Goal: Information Seeking & Learning: Learn about a topic

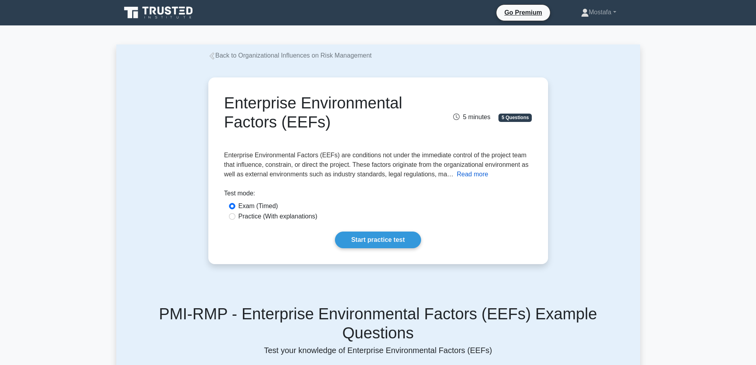
click at [463, 173] on button "Read more" at bounding box center [472, 175] width 31 height 10
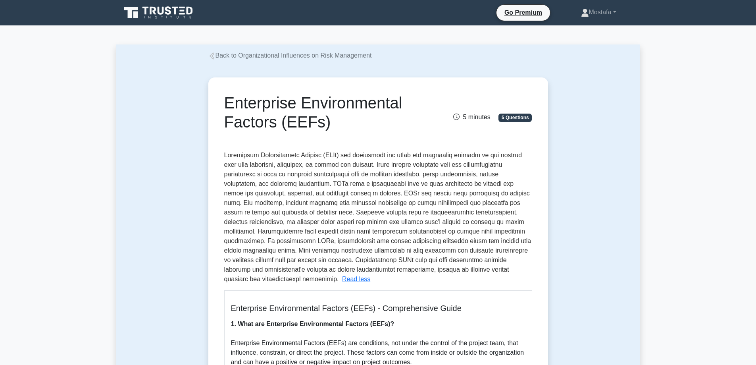
scroll to position [119, 0]
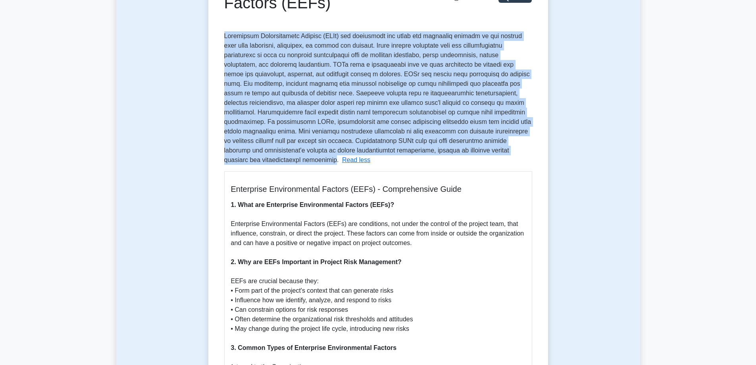
drag, startPoint x: 383, startPoint y: 150, endPoint x: 223, endPoint y: 34, distance: 197.6
copy span "Enterprise Environmental Factors (EEFs) are conditions not under the immediate …"
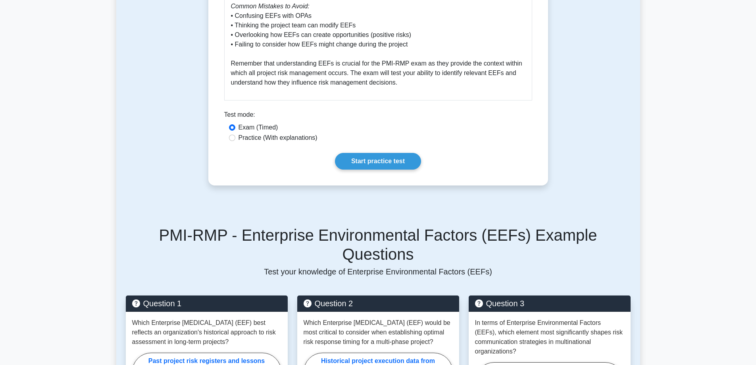
scroll to position [1429, 0]
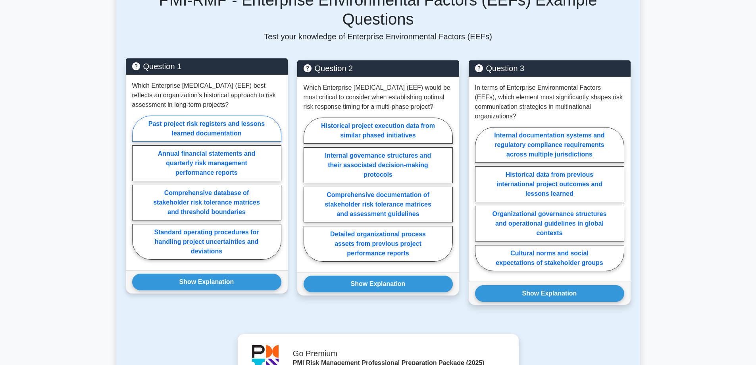
click at [256, 116] on label "Past project risk registers and lessons learned documentation" at bounding box center [206, 129] width 149 height 26
click at [137, 187] on input "Past project risk registers and lessons learned documentation" at bounding box center [134, 189] width 5 height 5
radio input "true"
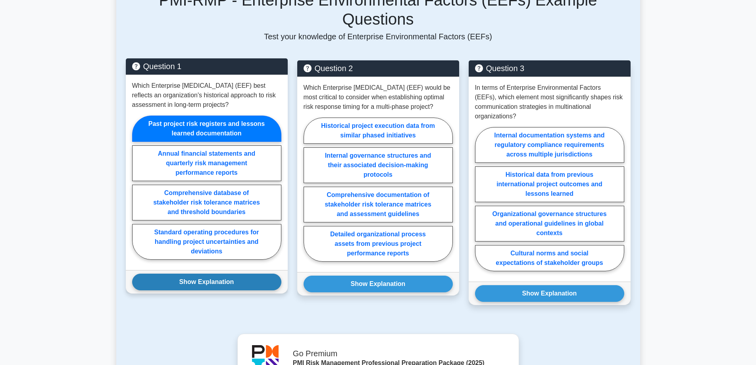
click at [252, 274] on button "Show Explanation" at bounding box center [206, 282] width 149 height 17
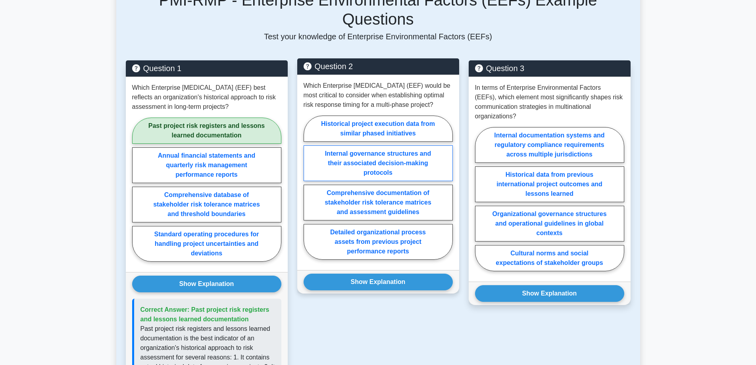
click at [425, 147] on label "Internal governance structures and their associated decision-making protocols" at bounding box center [378, 163] width 149 height 36
click at [309, 187] on input "Internal governance structures and their associated decision-making protocols" at bounding box center [306, 189] width 5 height 5
radio input "true"
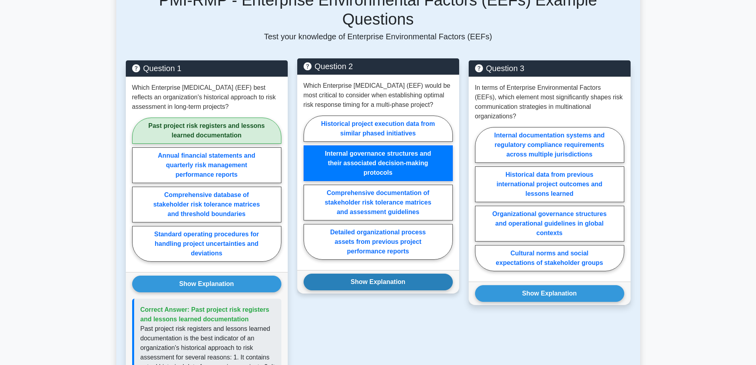
click at [417, 274] on button "Show Explanation" at bounding box center [378, 282] width 149 height 17
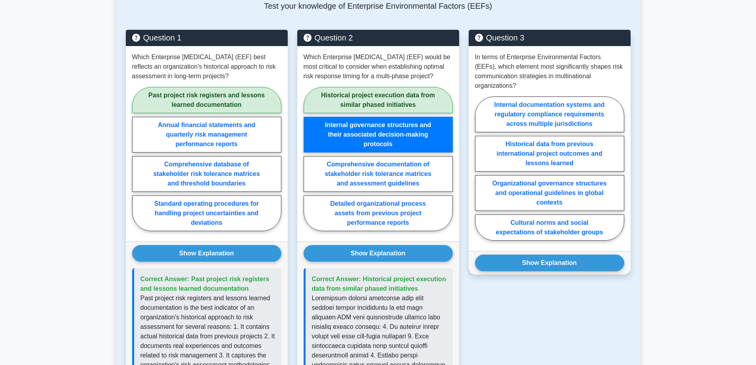
scroll to position [1469, 0]
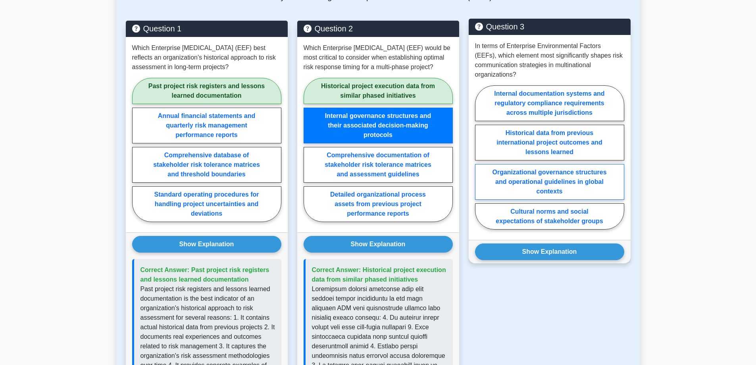
click at [608, 164] on label "Organizational governance structures and operational guidelines in global conte…" at bounding box center [549, 182] width 149 height 36
click at [480, 157] on input "Organizational governance structures and operational guidelines in global conte…" at bounding box center [477, 159] width 5 height 5
radio input "true"
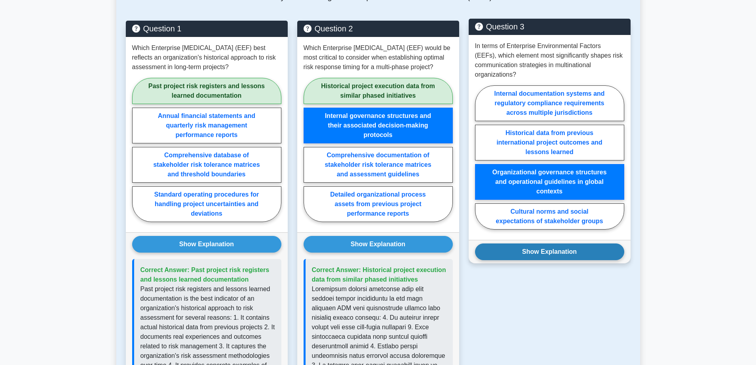
click at [584, 243] on button "Show Explanation" at bounding box center [549, 251] width 149 height 17
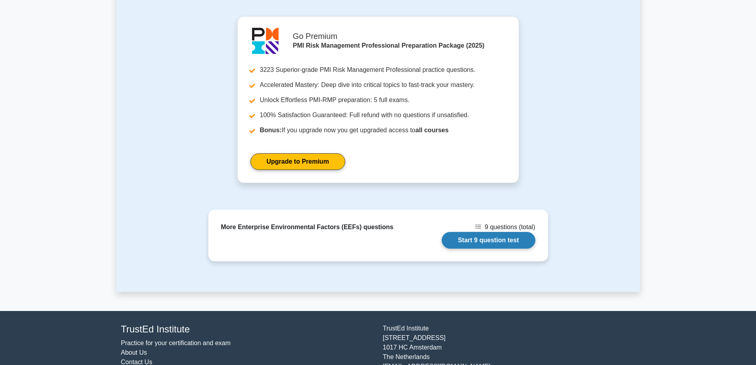
scroll to position [2028, 0]
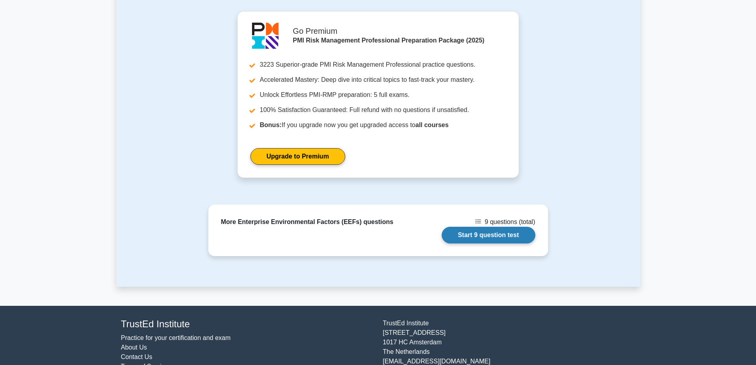
click at [453, 227] on link "Start 9 question test" at bounding box center [489, 235] width 94 height 17
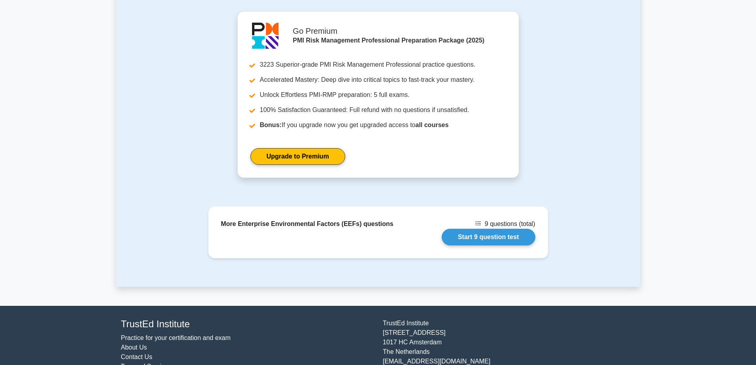
drag, startPoint x: 82, startPoint y: 8, endPoint x: 70, endPoint y: 156, distance: 149.0
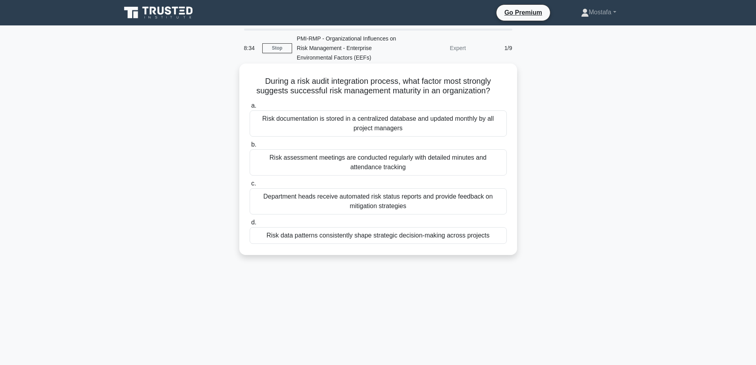
click at [498, 235] on div "Risk data patterns consistently shape strategic decision-making across projects" at bounding box center [378, 235] width 257 height 17
click at [250, 225] on input "d. Risk data patterns consistently shape strategic decision-making across proje…" at bounding box center [250, 222] width 0 height 5
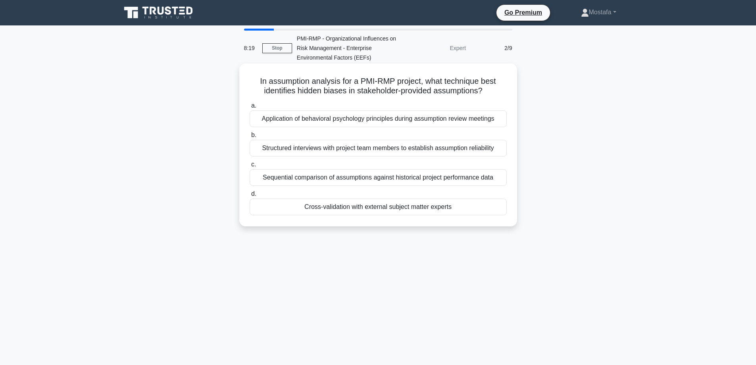
click at [492, 208] on div "Cross-validation with external subject matter experts" at bounding box center [378, 207] width 257 height 17
click at [250, 197] on input "d. Cross-validation with external subject matter experts" at bounding box center [250, 193] width 0 height 5
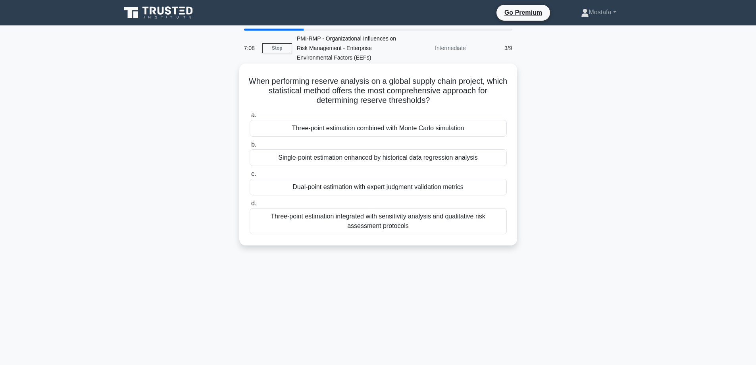
click at [484, 130] on div "Three-point estimation combined with Monte Carlo simulation" at bounding box center [378, 128] width 257 height 17
click at [250, 118] on input "a. Three-point estimation combined with Monte Carlo simulation" at bounding box center [250, 115] width 0 height 5
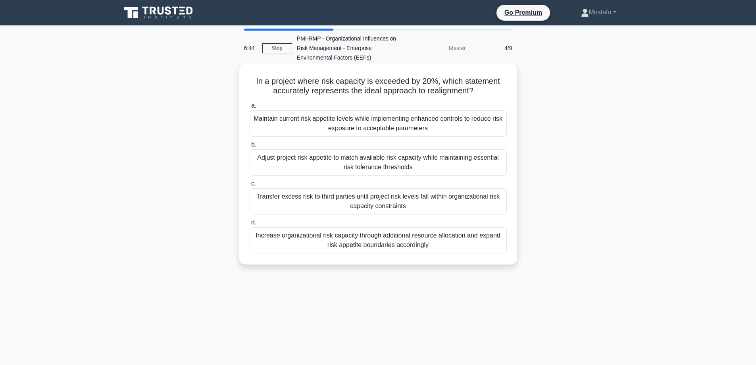
click at [491, 170] on div "Adjust project risk appetite to match available risk capacity while maintaining…" at bounding box center [378, 162] width 257 height 26
click at [250, 147] on input "b. Adjust project risk appetite to match available risk capacity while maintain…" at bounding box center [250, 144] width 0 height 5
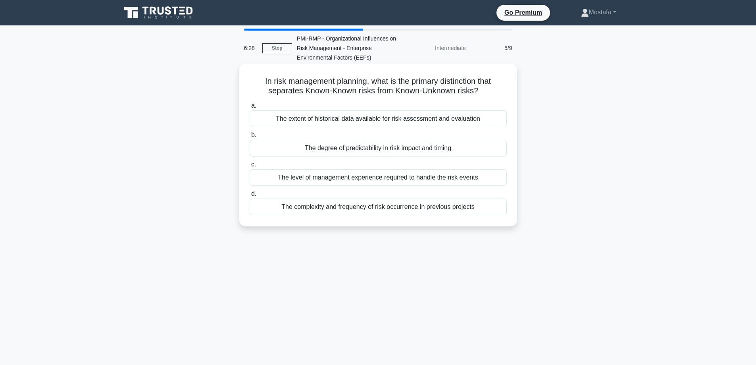
click at [501, 147] on div "The degree of predictability in risk impact and timing" at bounding box center [378, 148] width 257 height 17
click at [250, 138] on input "b. The degree of predictability in risk impact and timing" at bounding box center [250, 135] width 0 height 5
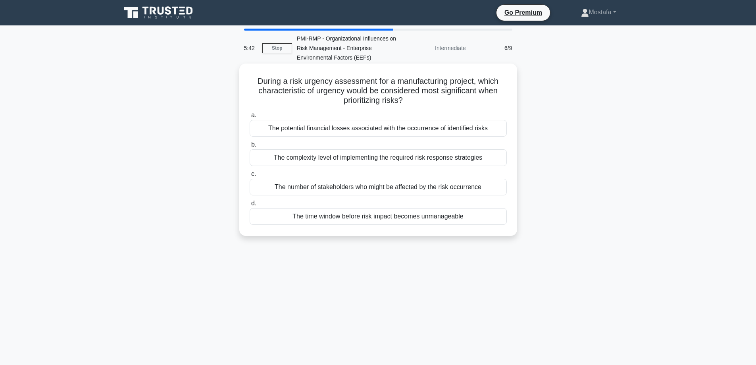
click at [490, 220] on div "The time window before risk impact becomes unmanageable" at bounding box center [378, 216] width 257 height 17
click at [250, 206] on input "d. The time window before risk impact becomes unmanageable" at bounding box center [250, 203] width 0 height 5
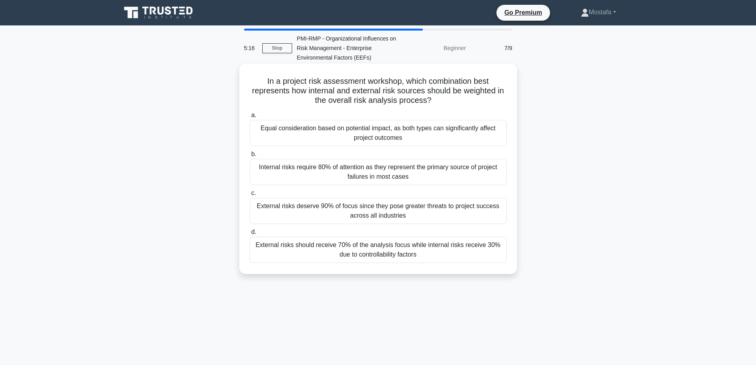
click at [485, 139] on div "Equal consideration based on potential impact, as both types can significantly …" at bounding box center [378, 133] width 257 height 26
click at [250, 118] on input "a. Equal consideration based on potential impact, as both types can significant…" at bounding box center [250, 115] width 0 height 5
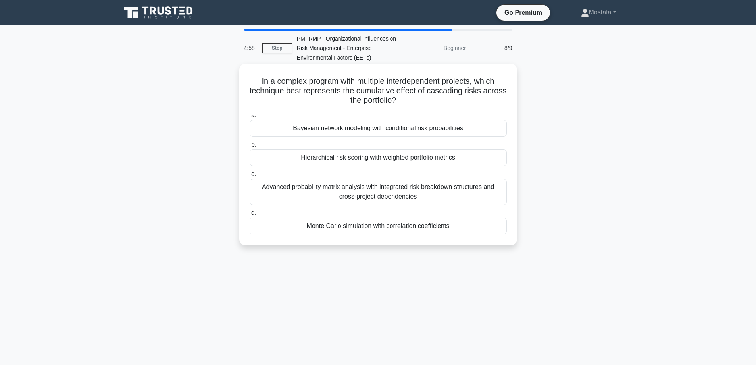
click at [494, 228] on div "Monte Carlo simulation with correlation coefficients" at bounding box center [378, 226] width 257 height 17
click at [250, 216] on input "d. Monte Carlo simulation with correlation coefficients" at bounding box center [250, 212] width 0 height 5
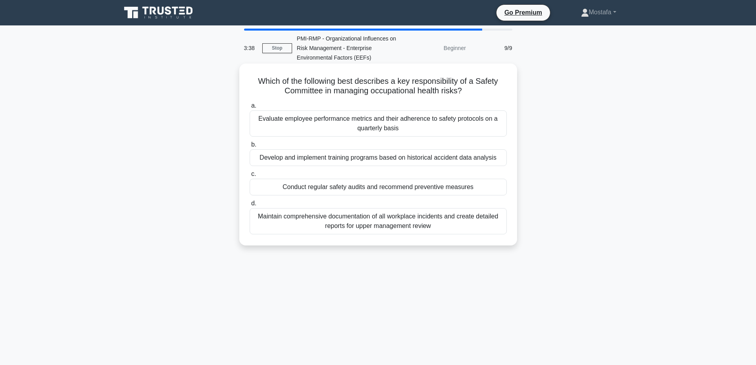
click at [498, 187] on div "Conduct regular safety audits and recommend preventive measures" at bounding box center [378, 187] width 257 height 17
click at [250, 177] on input "c. Conduct regular safety audits and recommend preventive measures" at bounding box center [250, 174] width 0 height 5
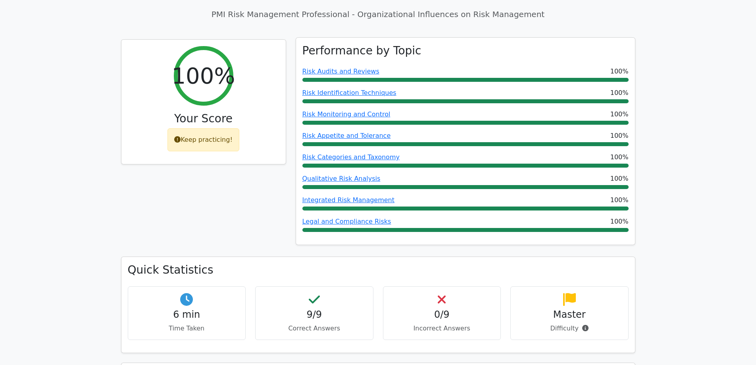
scroll to position [159, 0]
